Goal: Task Accomplishment & Management: Manage account settings

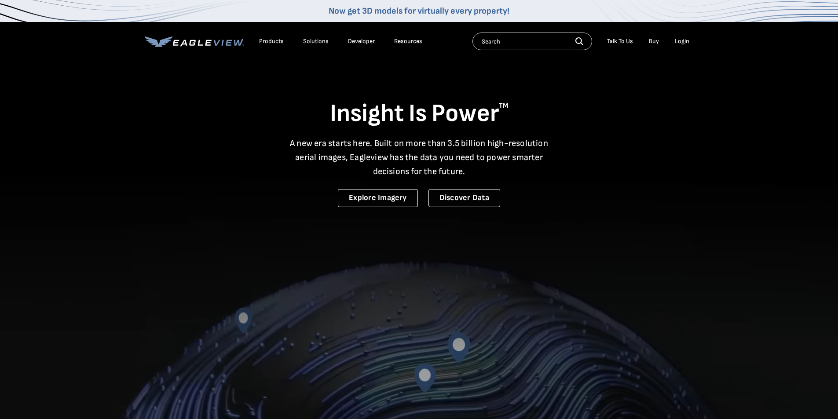
click at [678, 40] on div "Login" at bounding box center [682, 41] width 15 height 8
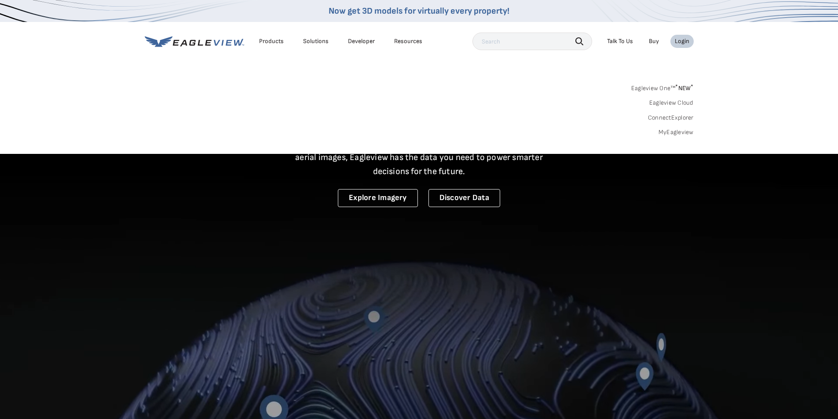
click at [660, 134] on link "MyEagleview" at bounding box center [676, 133] width 35 height 8
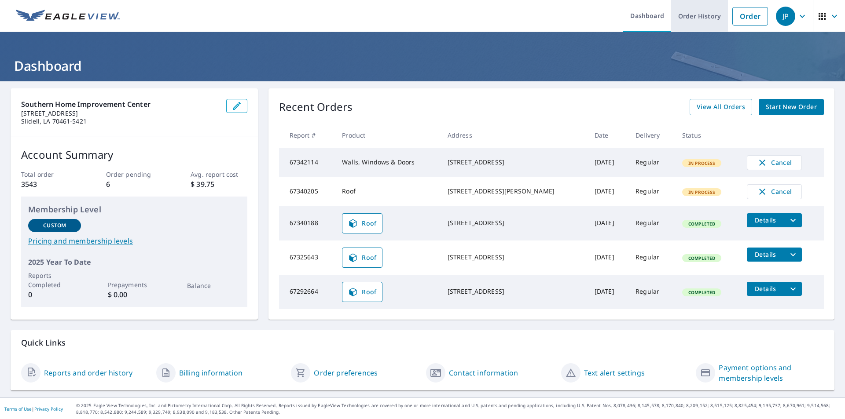
click at [692, 13] on link "Order History" at bounding box center [699, 16] width 57 height 32
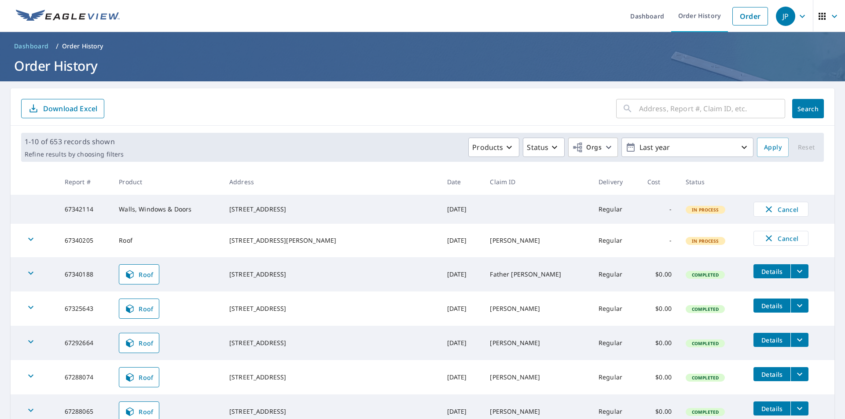
click at [780, 19] on div "JP" at bounding box center [785, 16] width 19 height 19
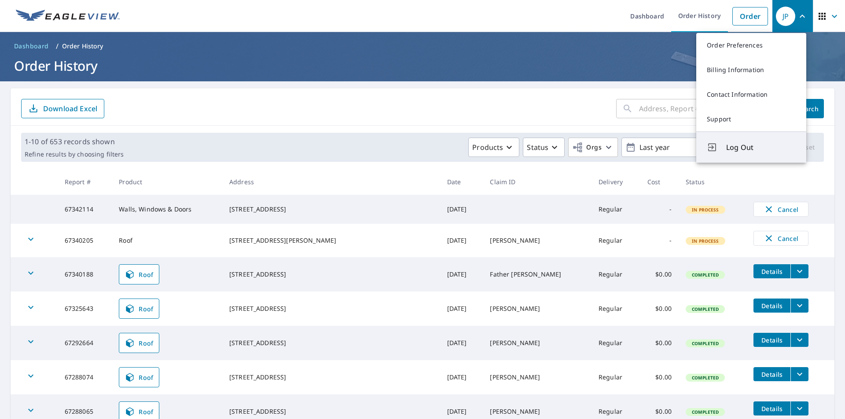
click at [724, 150] on button "Log Out" at bounding box center [751, 147] width 110 height 31
